Goal: Use online tool/utility: Utilize a website feature to perform a specific function

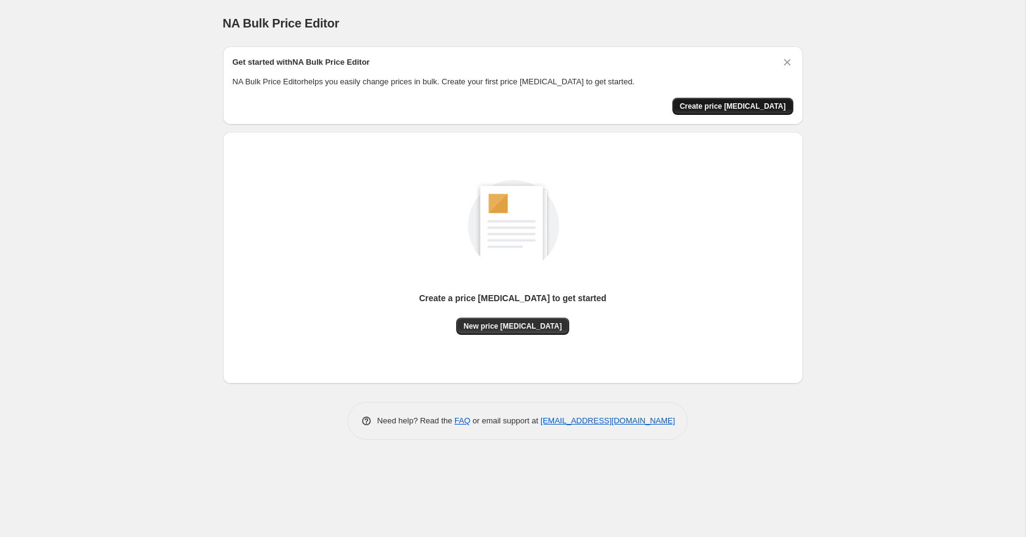
click at [740, 106] on span "Create price [MEDICAL_DATA]" at bounding box center [733, 106] width 106 height 10
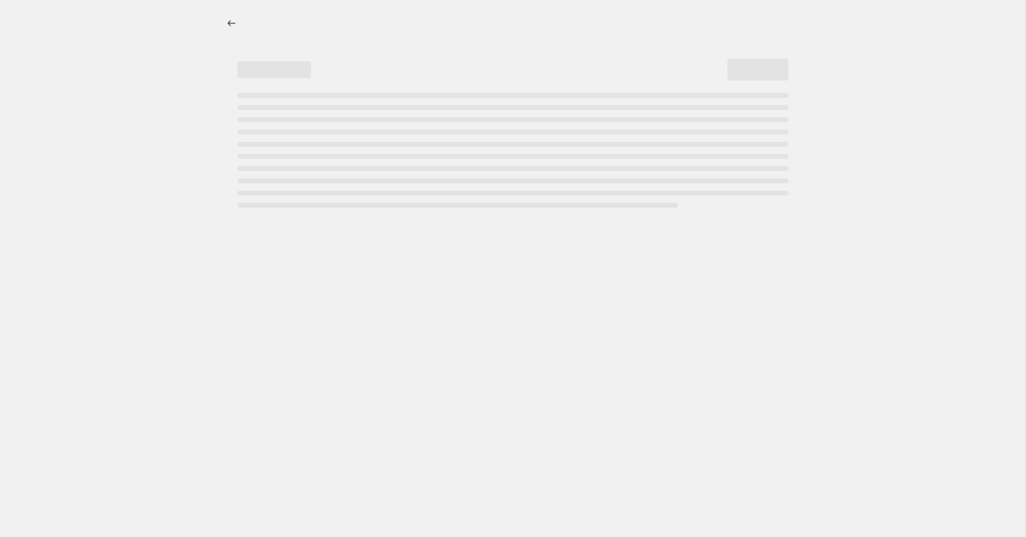
select select "percentage"
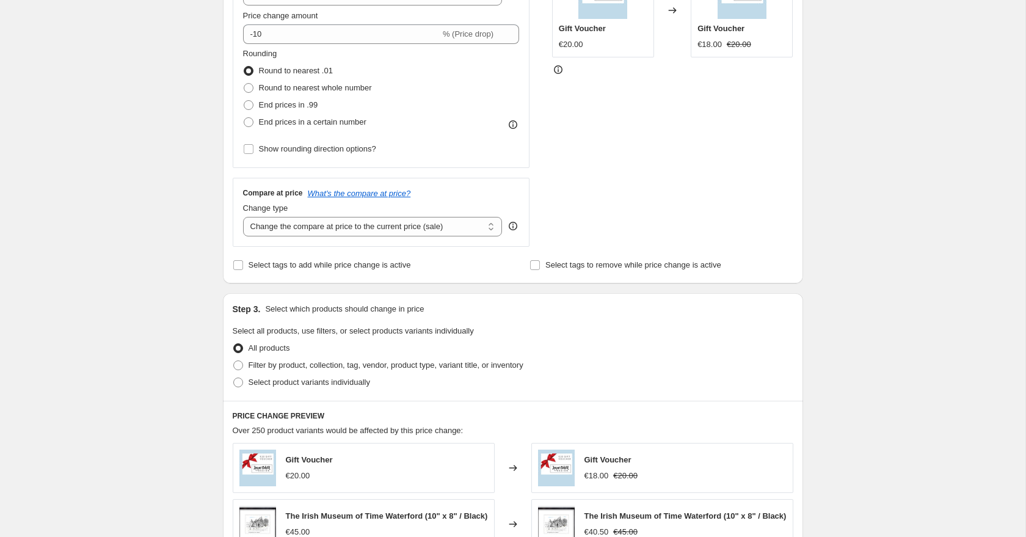
scroll to position [282, 0]
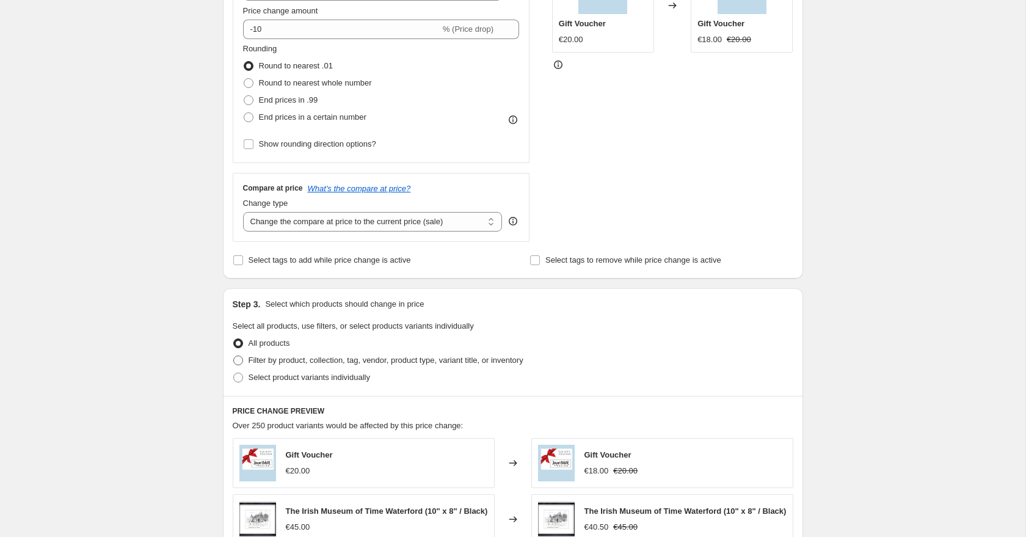
click at [238, 358] on span at bounding box center [238, 360] width 10 height 10
click at [234, 356] on input "Filter by product, collection, tag, vendor, product type, variant title, or inv…" at bounding box center [233, 355] width 1 height 1
radio input "true"
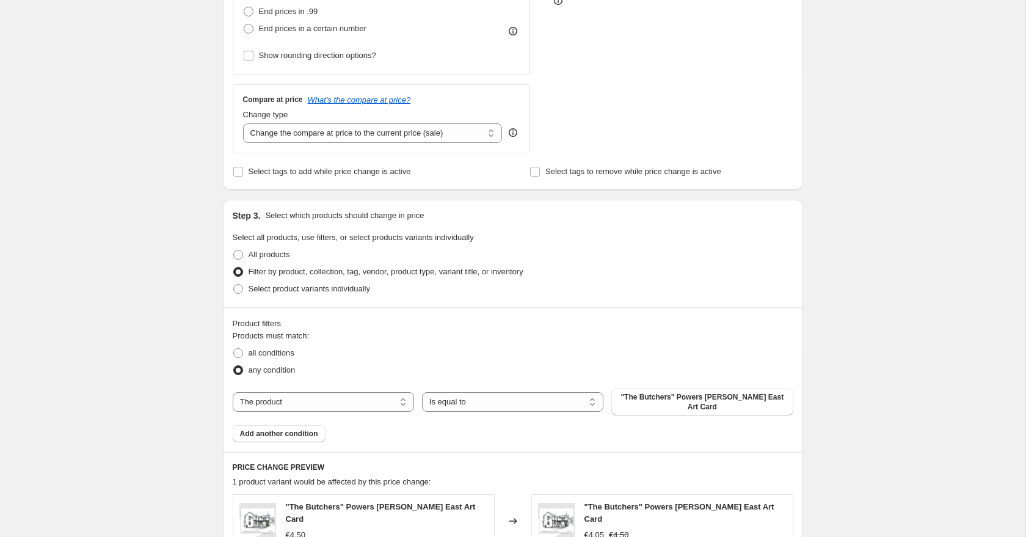
scroll to position [393, 0]
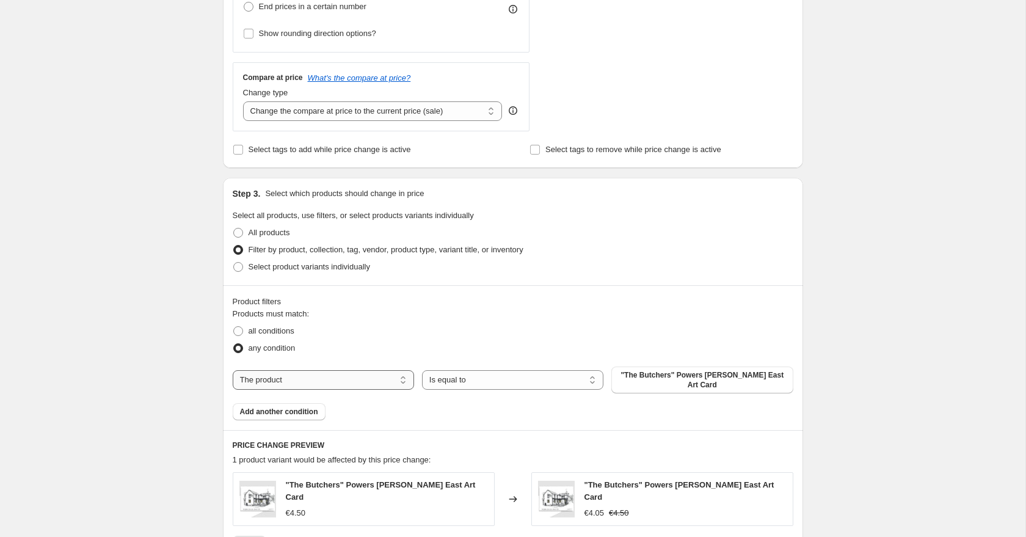
click at [354, 380] on select "The product The product's collection The product's tag The product's vendor The…" at bounding box center [323, 380] width 181 height 20
select select "product_type"
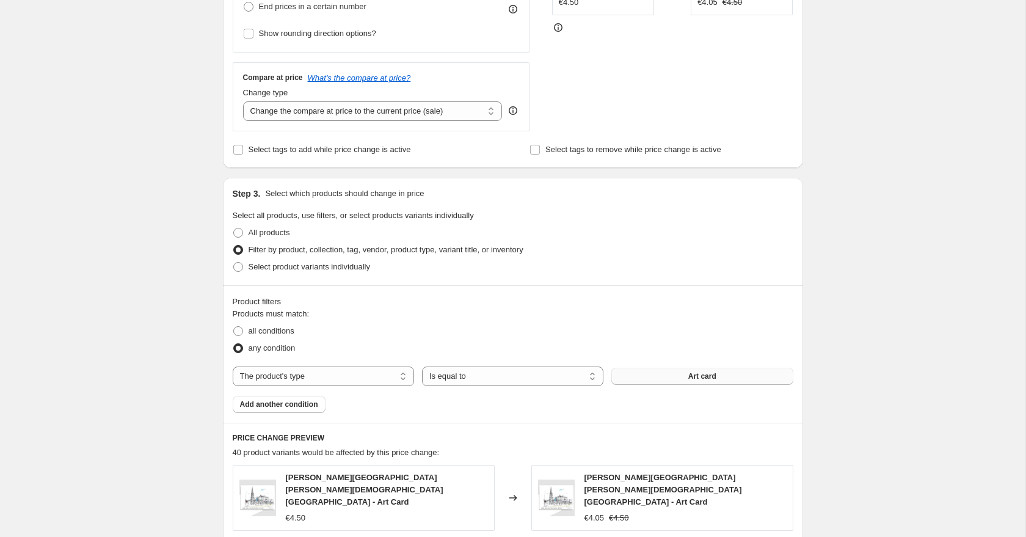
click at [705, 379] on span "Art card" at bounding box center [702, 376] width 28 height 10
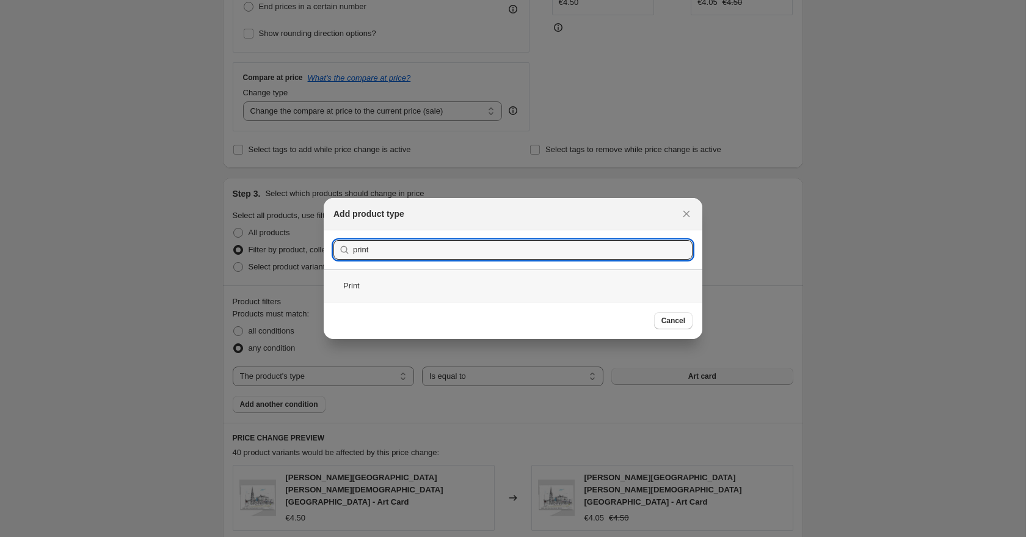
type input "print"
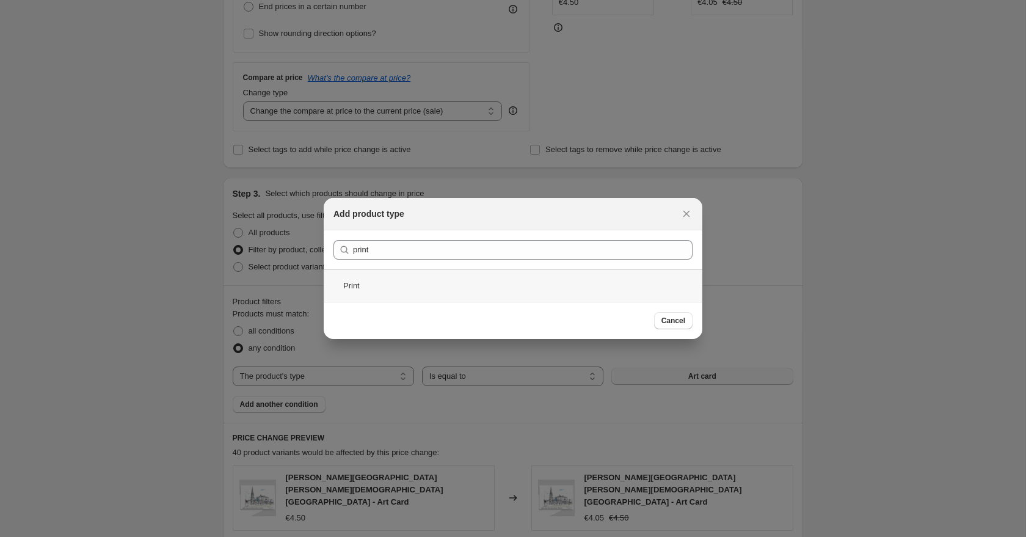
click at [374, 281] on div "Print" at bounding box center [513, 285] width 379 height 32
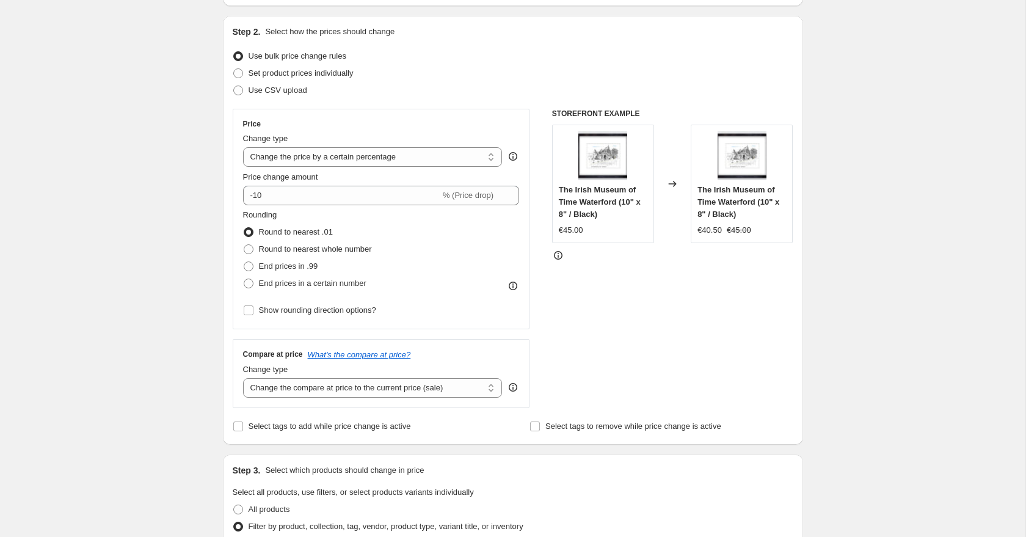
scroll to position [115, 0]
click at [358, 157] on select "Change the price to a certain amount Change the price by a certain amount Chang…" at bounding box center [373, 158] width 260 height 20
select select "by"
click at [313, 198] on input "-10.00" at bounding box center [353, 197] width 191 height 20
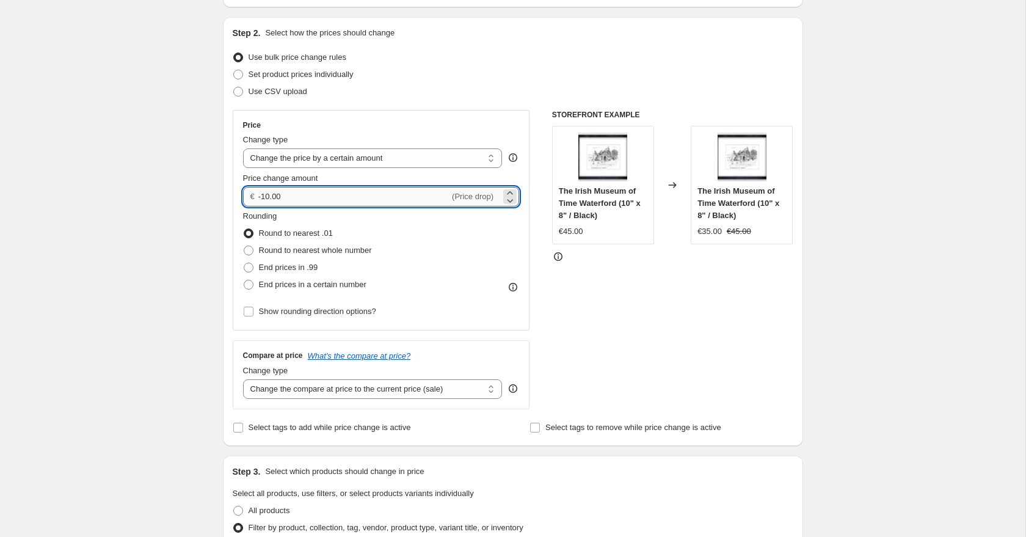
click at [313, 198] on input "-10.00" at bounding box center [353, 197] width 191 height 20
type input "0"
type input "10"
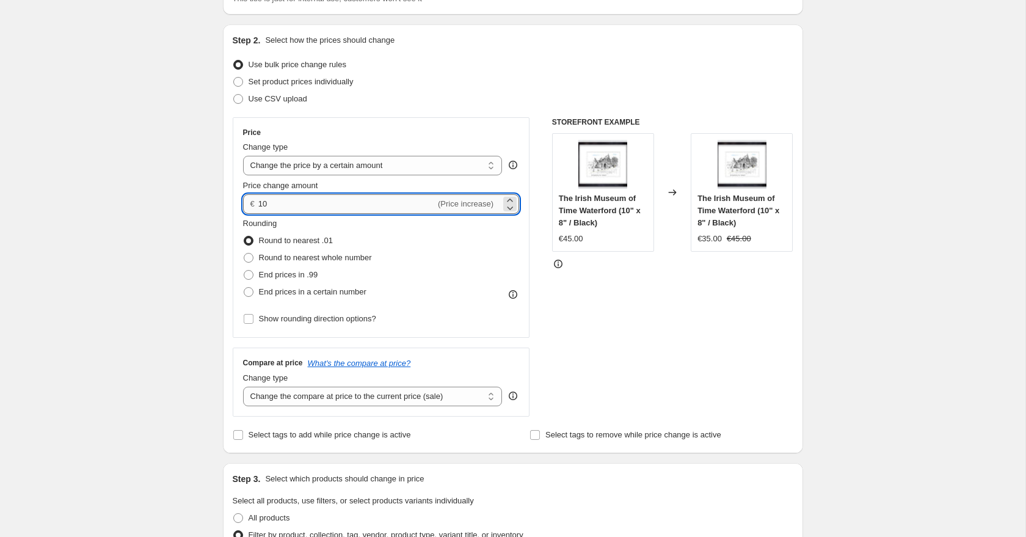
scroll to position [105, 0]
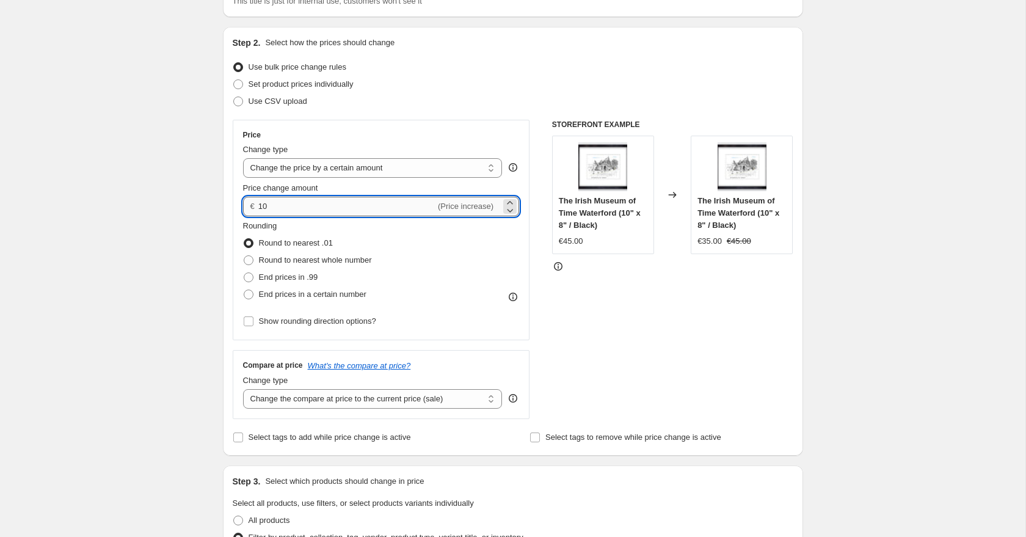
click at [260, 208] on input "10" at bounding box center [346, 207] width 177 height 20
type input "10.00"
click at [572, 286] on div "STOREFRONT EXAMPLE The Irish Museum of Time Waterford (10" x 8" / Black) €45.00…" at bounding box center [672, 269] width 241 height 299
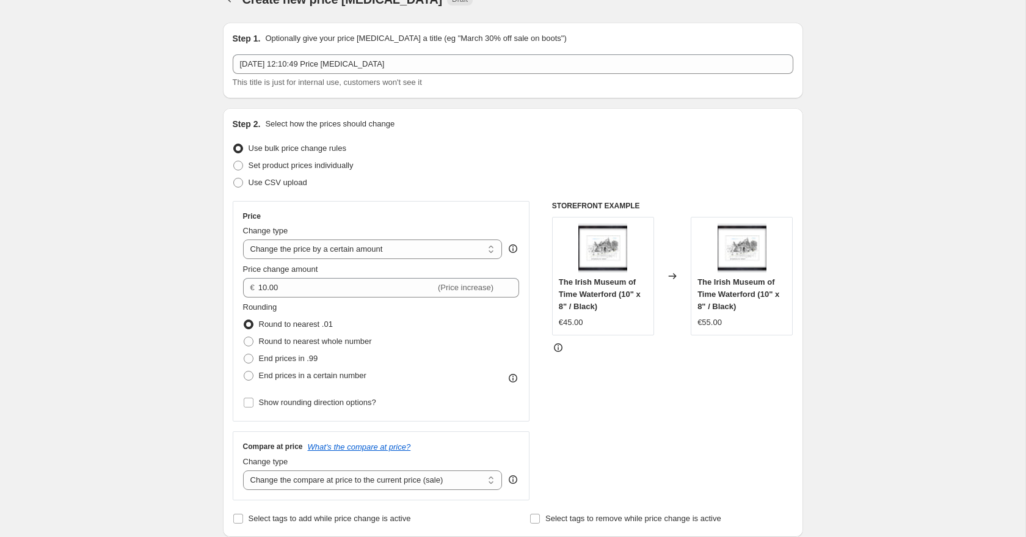
scroll to position [0, 0]
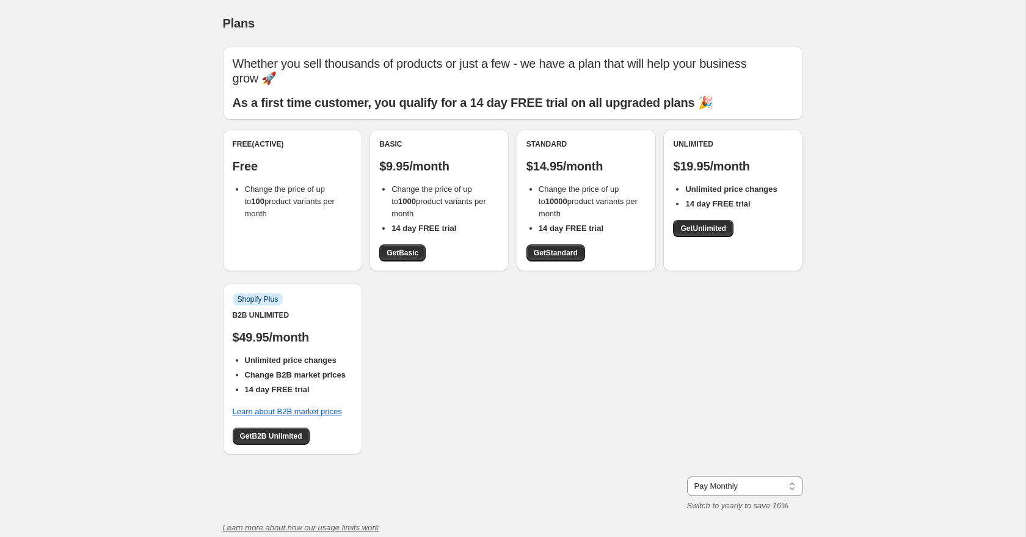
click at [435, 446] on div "Free (Active) Free Change the price of up to 100 product variants per month Bas…" at bounding box center [513, 297] width 580 height 337
click at [358, 429] on div "Info Shopify Plus B2B Unlimited $49.95/month Unlimited price changes Change B2B…" at bounding box center [292, 368] width 139 height 171
click at [926, 60] on div "Plans. This page is ready Plans Whether you sell thousands of products or just …" at bounding box center [512, 327] width 1025 height 655
